Goal: Transaction & Acquisition: Purchase product/service

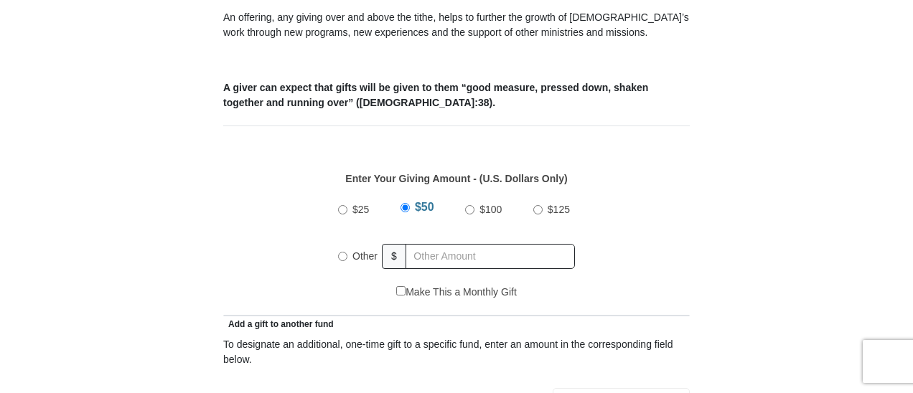
scroll to position [621, 0]
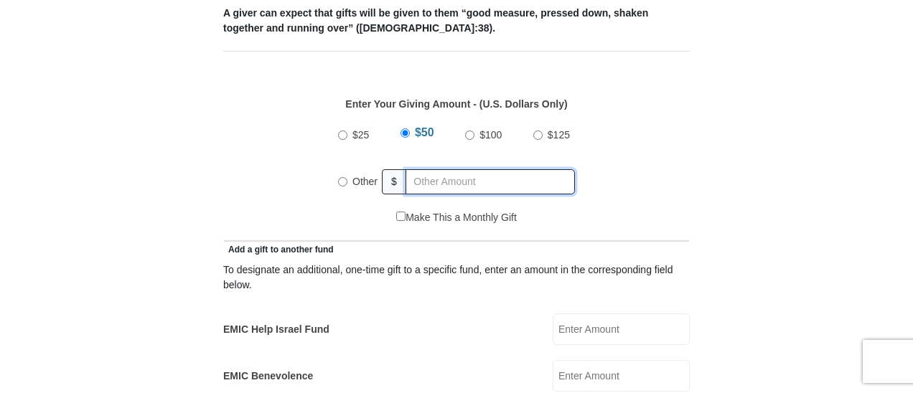
radio input "true"
click at [476, 169] on input "text" at bounding box center [492, 181] width 164 height 25
type input "335"
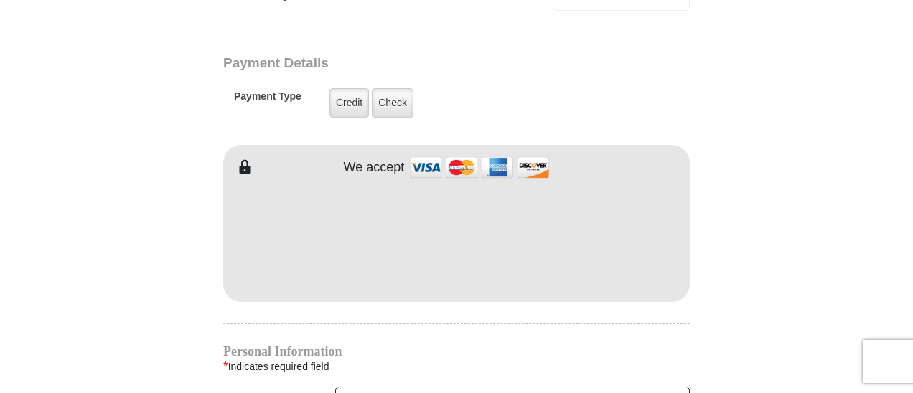
scroll to position [1148, 0]
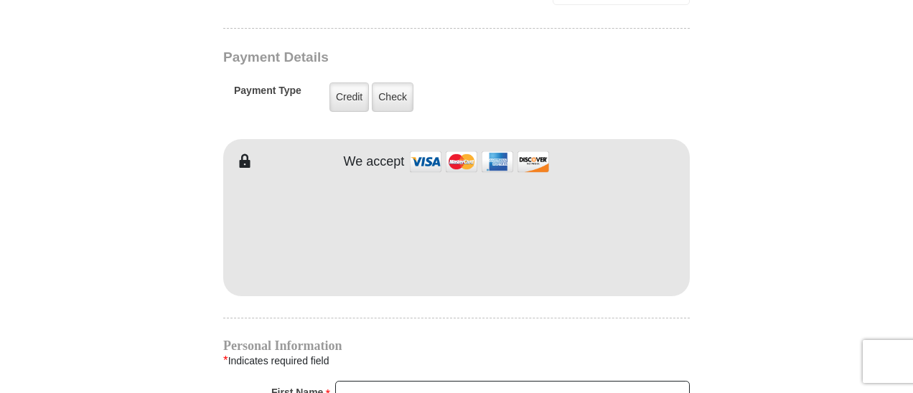
drag, startPoint x: 792, startPoint y: 196, endPoint x: 798, endPoint y: 186, distance: 11.9
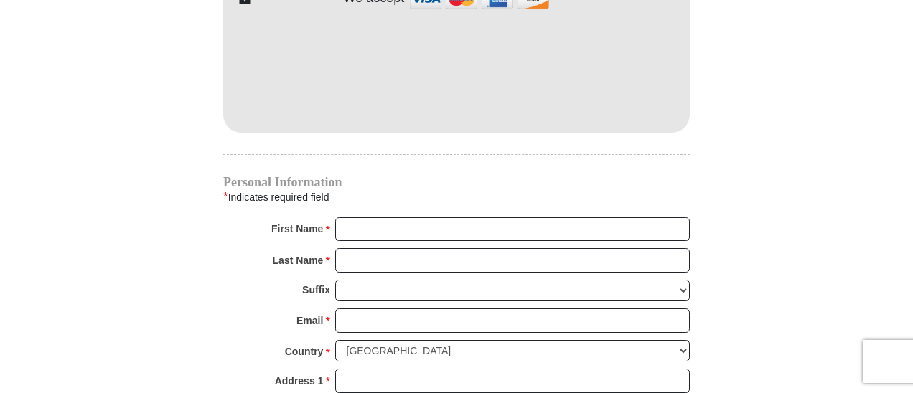
scroll to position [1315, 0]
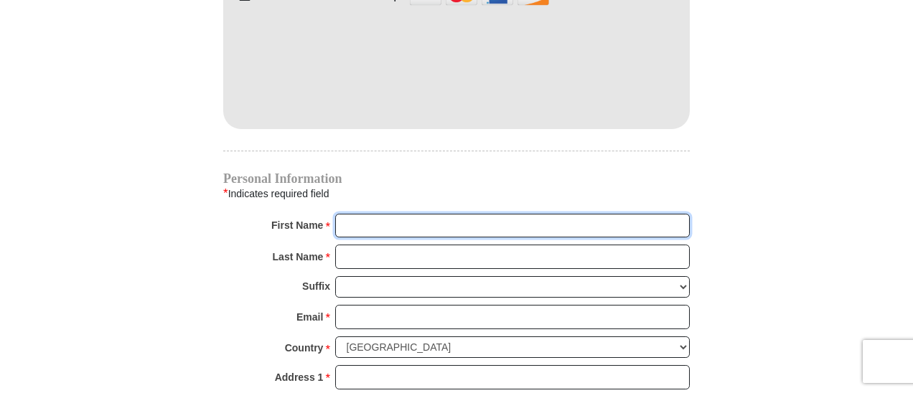
click at [441, 214] on input "First Name *" at bounding box center [512, 226] width 354 height 24
type input "[PERSON_NAME]"
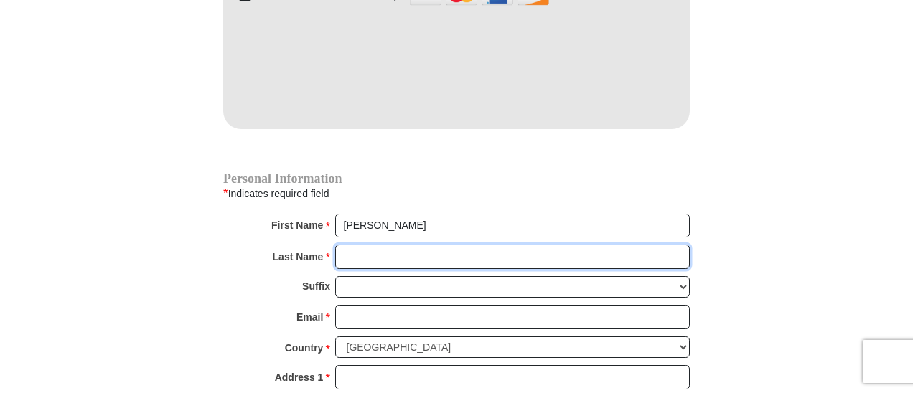
click at [443, 245] on input "Last Name *" at bounding box center [512, 257] width 354 height 24
type input "Page"
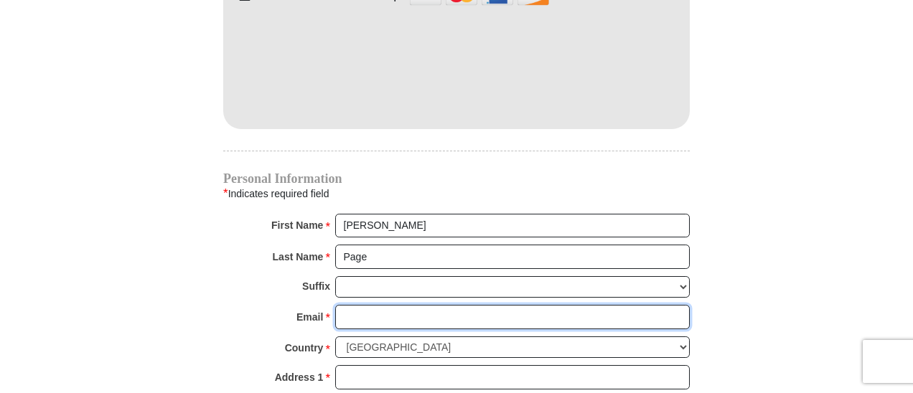
click at [442, 305] on input "Email *" at bounding box center [512, 317] width 354 height 24
type input "[EMAIL_ADDRESS][DOMAIN_NAME]"
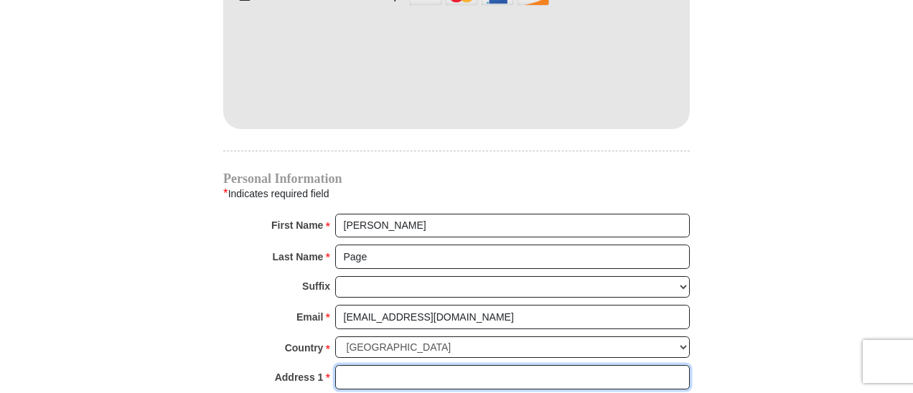
type input "[STREET_ADDRESS]"
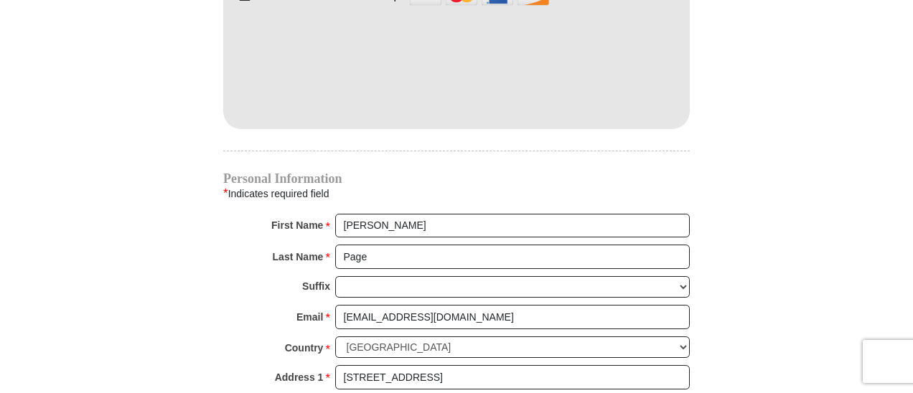
type input "[GEOGRAPHIC_DATA]"
select select "[GEOGRAPHIC_DATA]"
type input "76137"
type input "8173664666"
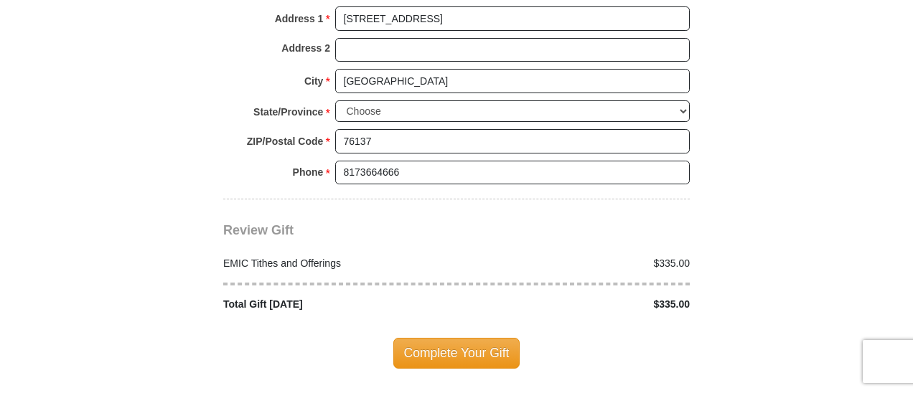
scroll to position [1697, 0]
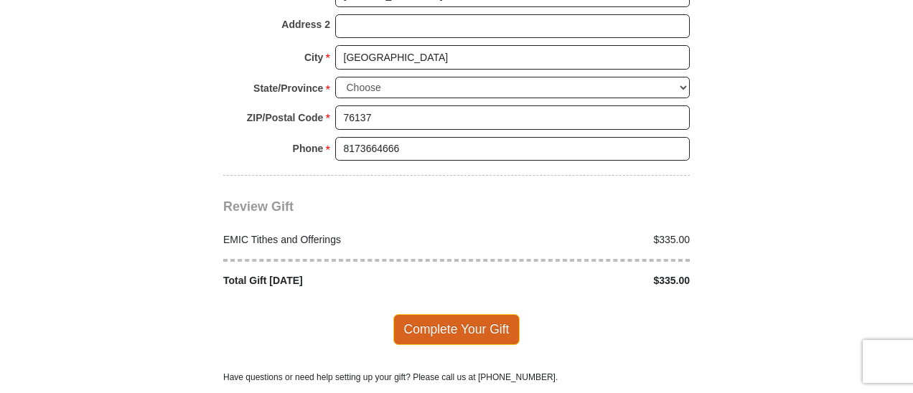
click at [452, 314] on span "Complete Your Gift" at bounding box center [456, 329] width 127 height 30
